Goal: Check status: Check status

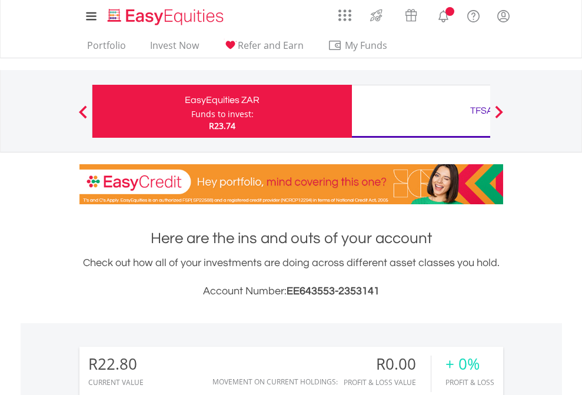
scroll to position [113, 185]
click at [191, 111] on div "Funds to invest:" at bounding box center [222, 114] width 62 height 12
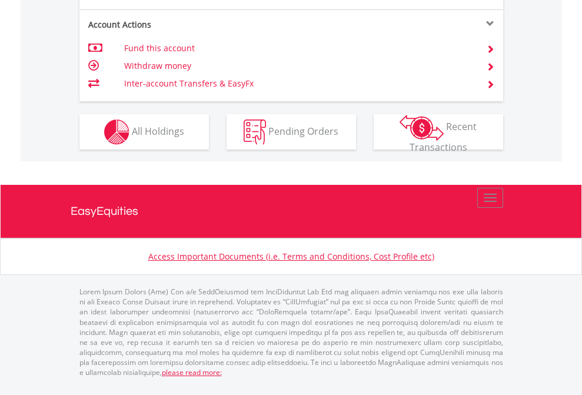
scroll to position [1128, 0]
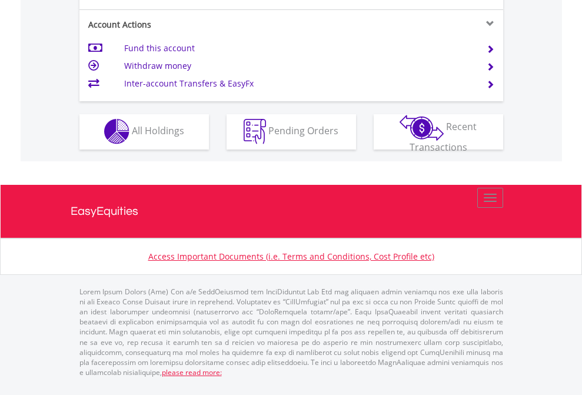
scroll to position [1003, 0]
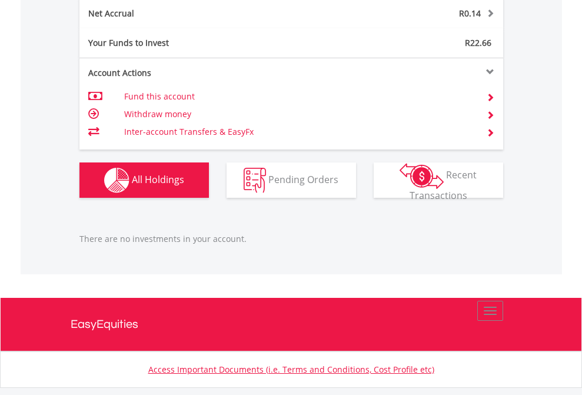
scroll to position [1192, 0]
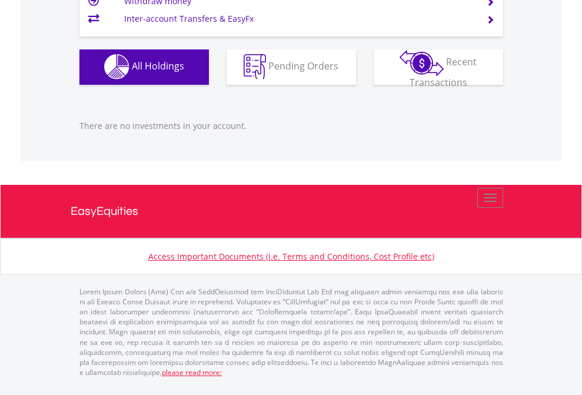
scroll to position [1165, 0]
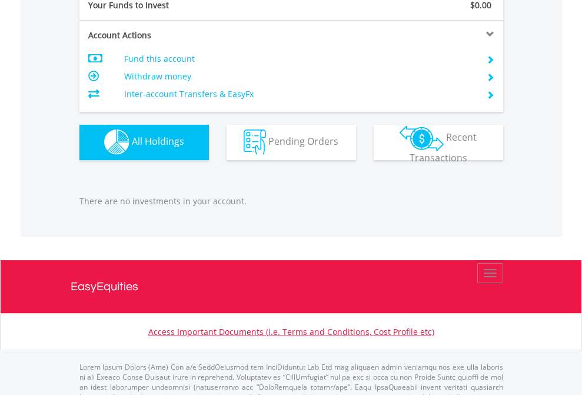
scroll to position [1165, 0]
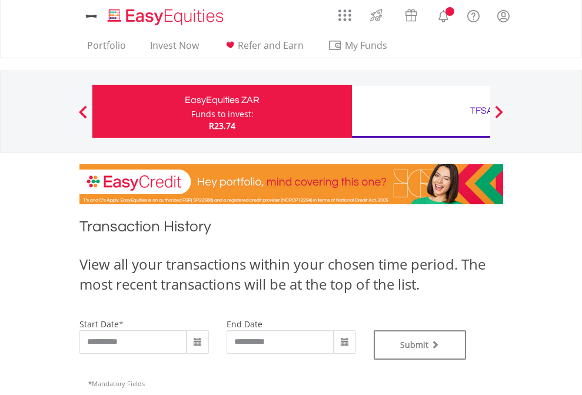
type input "**********"
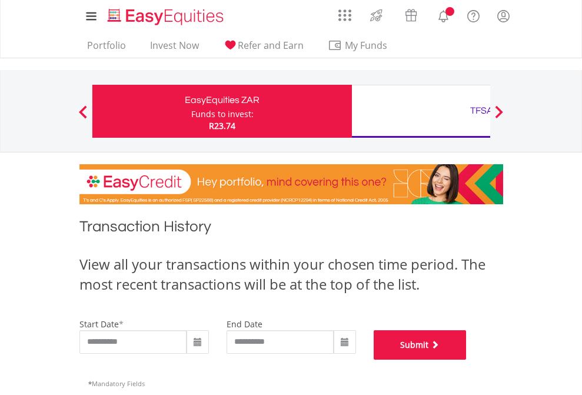
click at [466, 359] on button "Submit" at bounding box center [420, 344] width 93 height 29
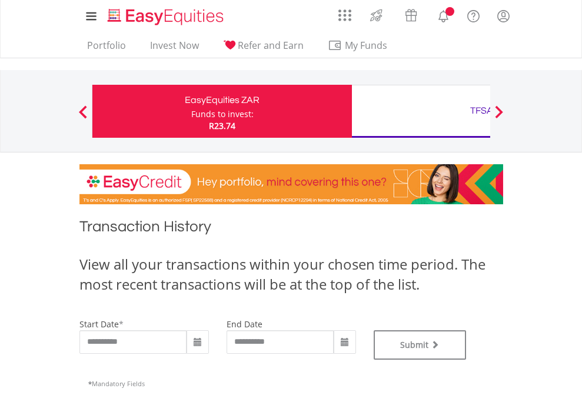
click at [421, 111] on div "TFSA" at bounding box center [481, 110] width 245 height 16
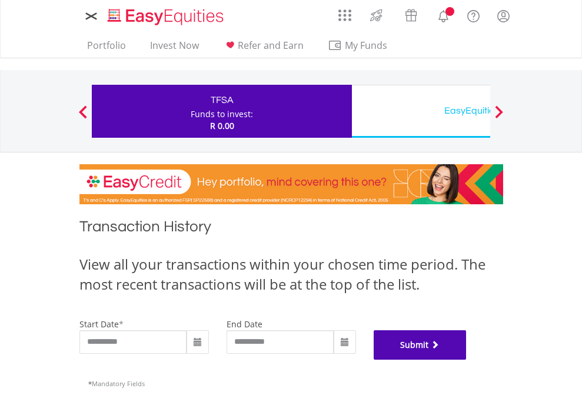
click at [466, 359] on button "Submit" at bounding box center [420, 344] width 93 height 29
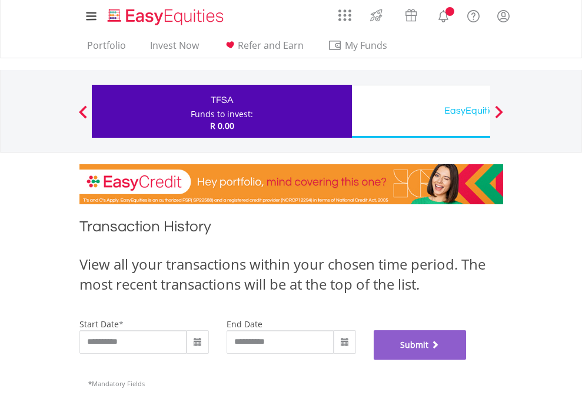
scroll to position [477, 0]
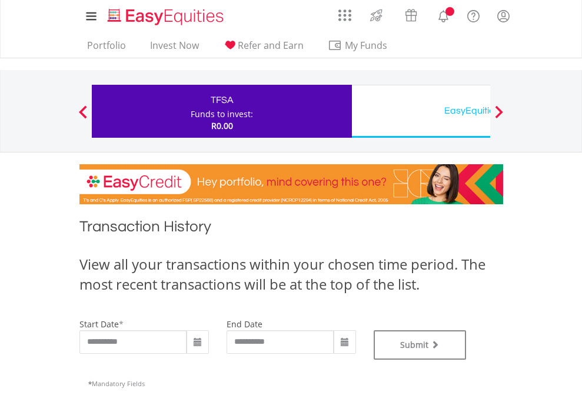
click at [421, 111] on div "EasyEquities USD" at bounding box center [481, 110] width 245 height 16
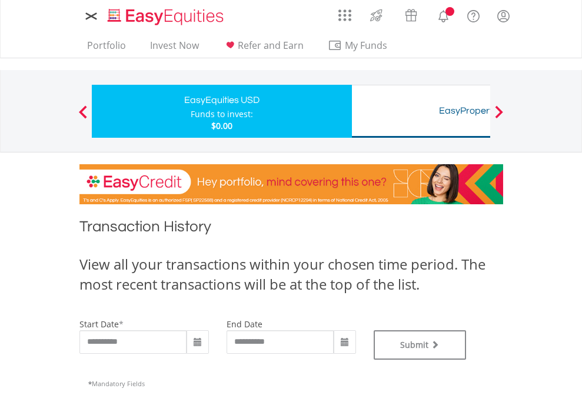
type input "**********"
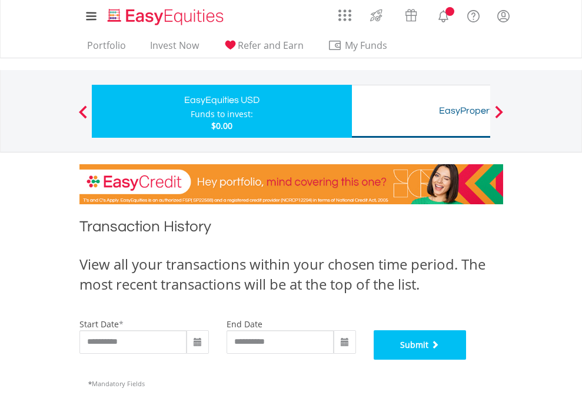
click at [466, 359] on button "Submit" at bounding box center [420, 344] width 93 height 29
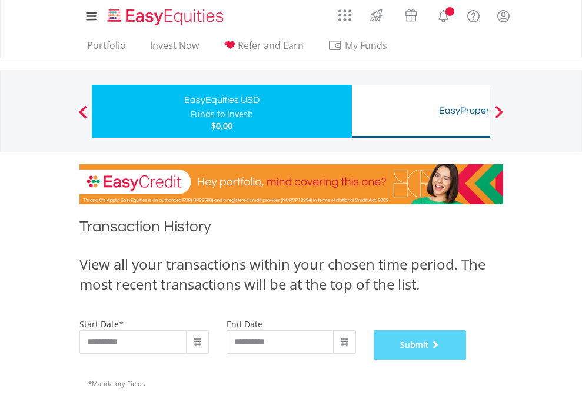
scroll to position [477, 0]
